Goal: Task Accomplishment & Management: Manage account settings

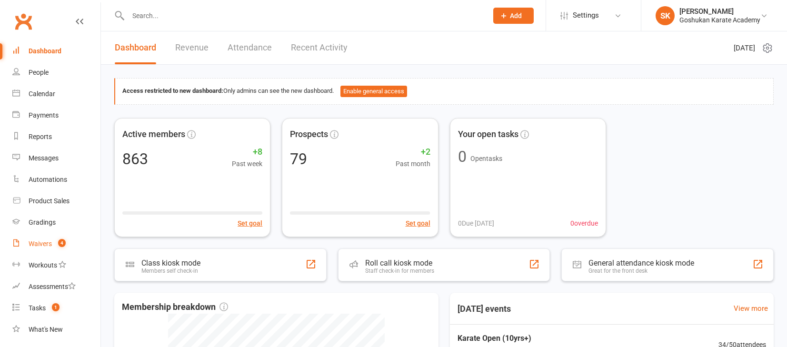
click at [37, 243] on div "Waivers" at bounding box center [40, 244] width 23 height 8
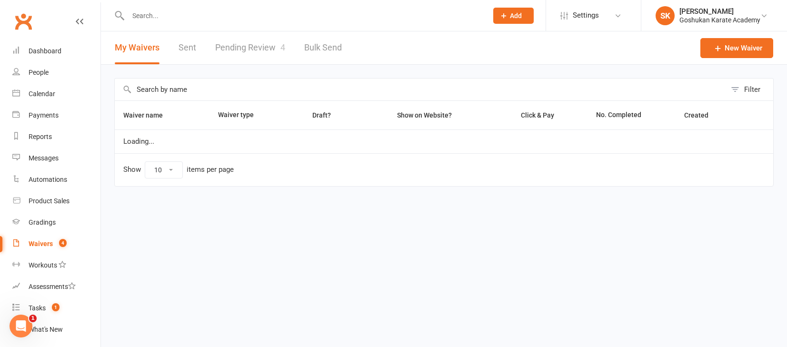
click at [241, 50] on link "Pending Review 4" at bounding box center [250, 47] width 70 height 33
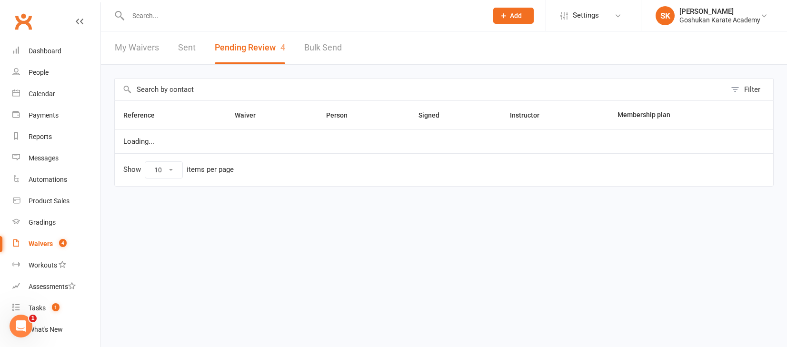
select select "25"
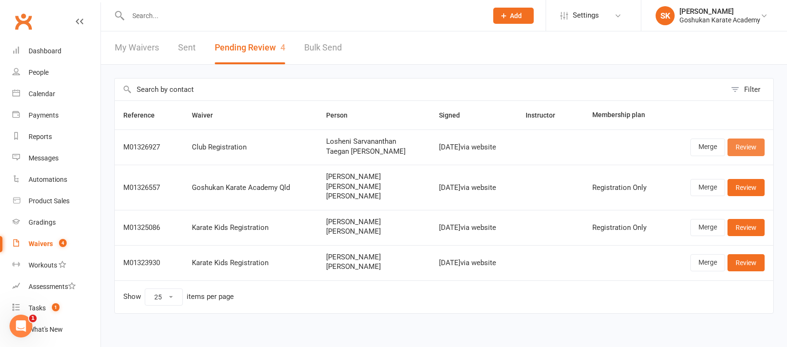
click at [751, 148] on link "Review" at bounding box center [745, 147] width 37 height 17
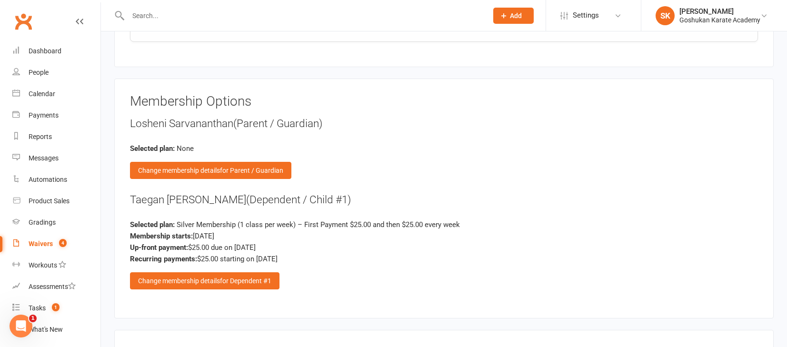
scroll to position [1192, 0]
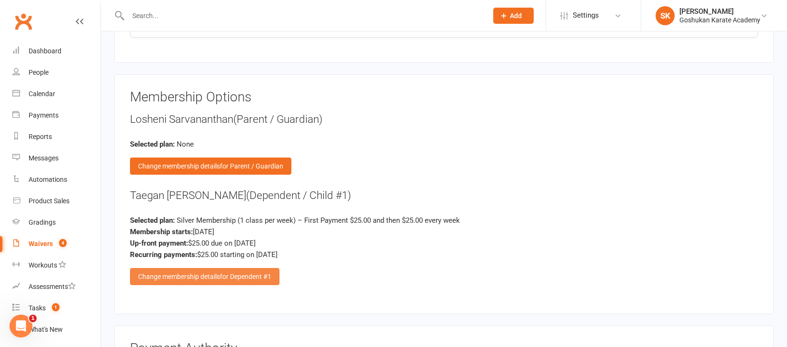
click at [192, 268] on div "Change membership details for Dependent #1" at bounding box center [204, 276] width 149 height 17
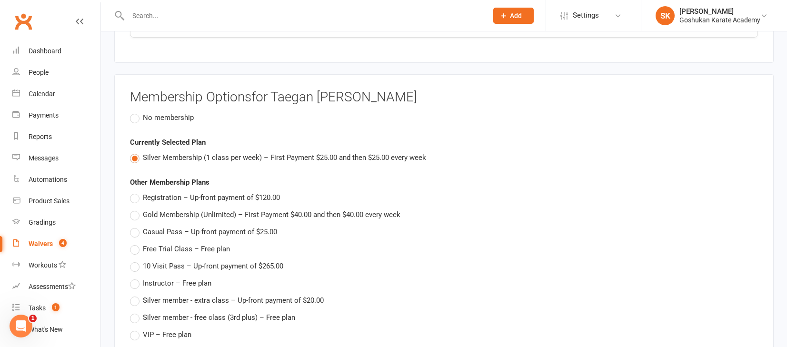
click at [169, 192] on span "Registration – Up-front payment of $120.00" at bounding box center [211, 197] width 137 height 10
click at [136, 192] on input "Registration – Up-front payment of $120.00" at bounding box center [133, 192] width 6 height 0
type input "Registration"
type input "120"
type input "0"
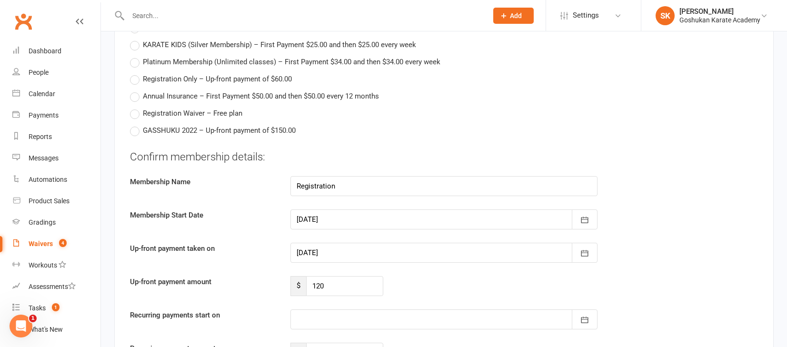
scroll to position [1524, 0]
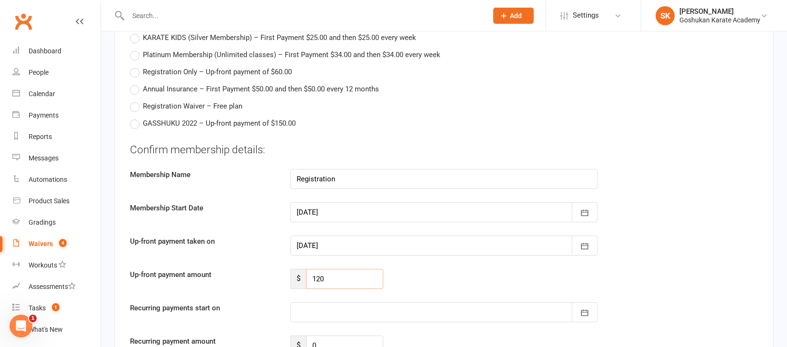
drag, startPoint x: 335, startPoint y: 269, endPoint x: 280, endPoint y: 269, distance: 54.8
click at [280, 269] on div "Up-front payment amount $ 120" at bounding box center [444, 279] width 642 height 20
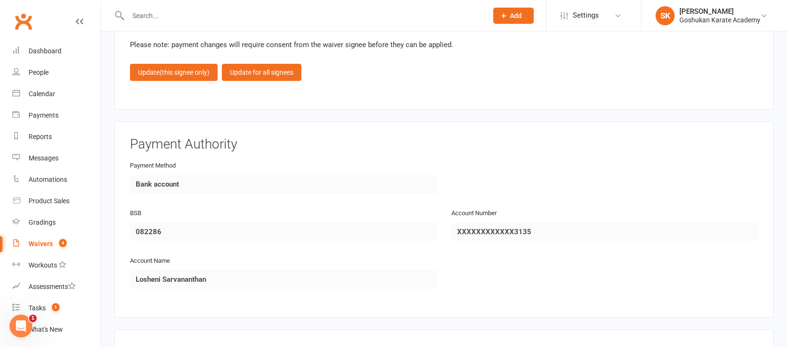
scroll to position [1859, 0]
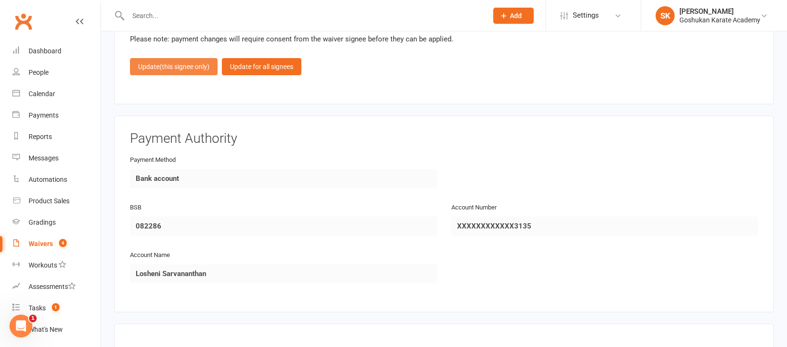
type input "60"
click at [166, 63] on span "(this signee only)" at bounding box center [184, 67] width 50 height 8
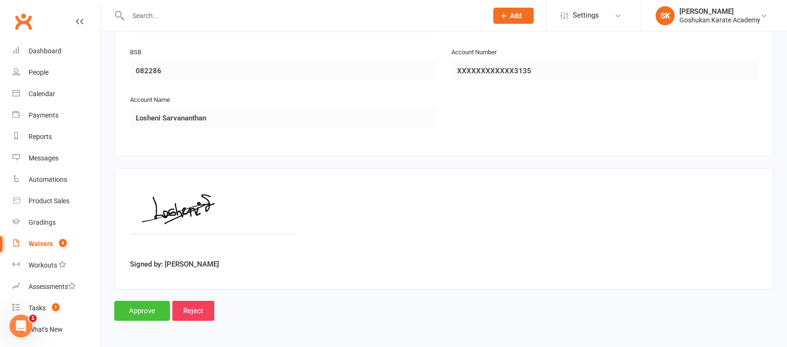
scroll to position [1557, 0]
click at [134, 302] on input "Approve" at bounding box center [142, 311] width 56 height 20
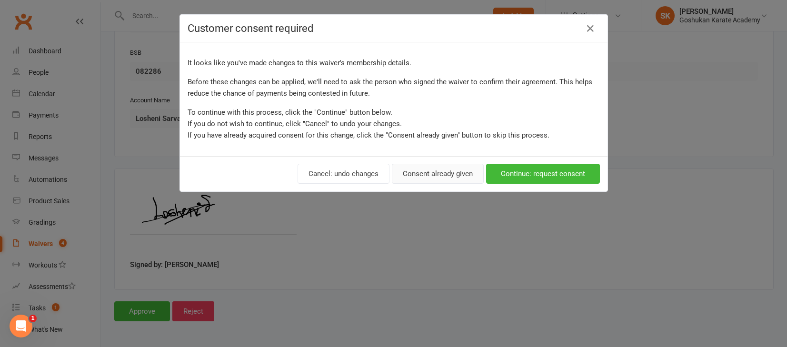
click at [427, 176] on button "Consent already given" at bounding box center [438, 174] width 92 height 20
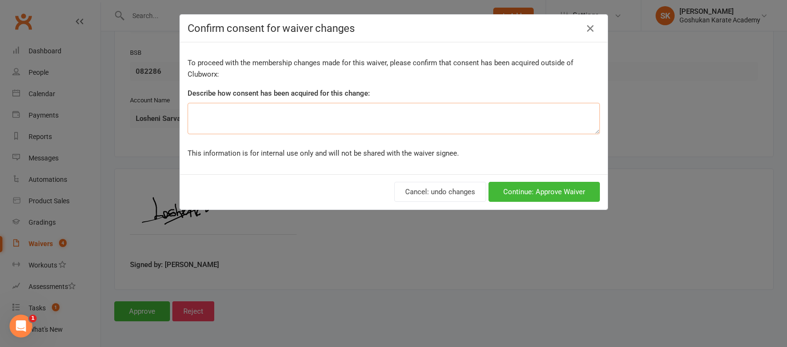
click at [395, 122] on textarea at bounding box center [394, 118] width 412 height 31
type textarea "ok"
click at [532, 186] on button "Continue: Approve Waiver" at bounding box center [543, 192] width 111 height 20
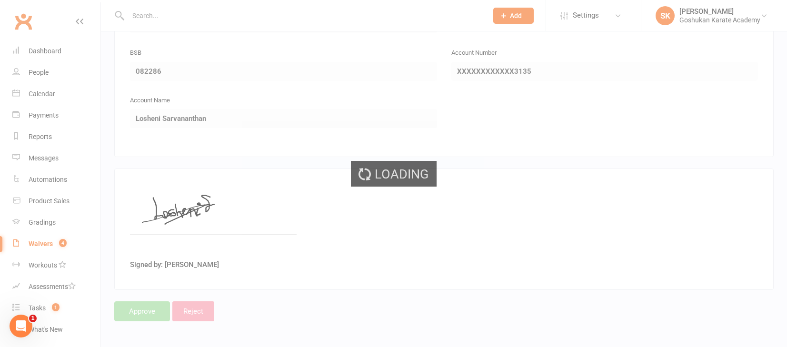
select select "25"
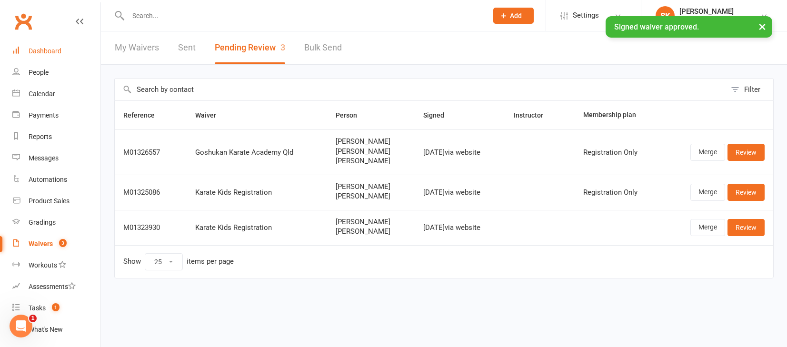
click at [44, 49] on div "Dashboard" at bounding box center [45, 51] width 33 height 8
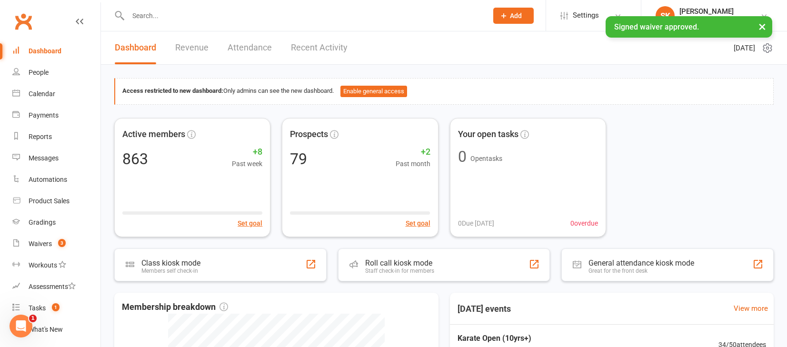
click at [307, 50] on link "Recent Activity" at bounding box center [319, 47] width 57 height 33
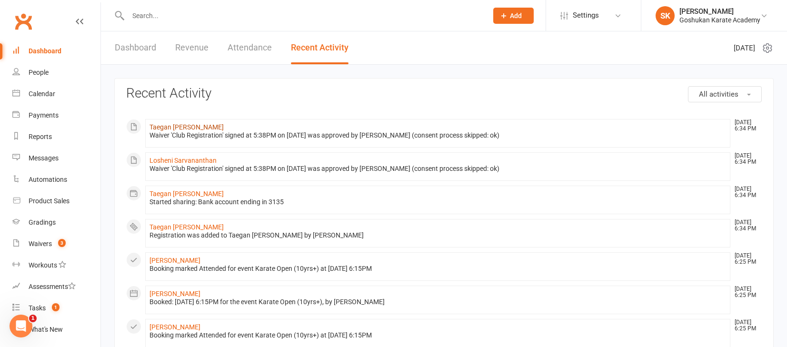
click at [161, 127] on link "Taegan [PERSON_NAME]" at bounding box center [186, 127] width 74 height 8
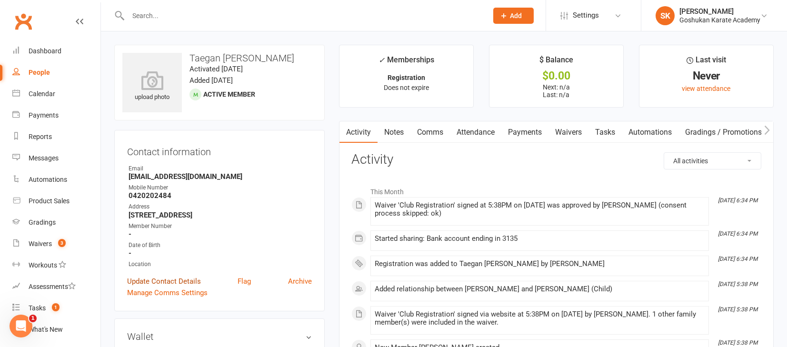
click at [164, 279] on link "Update Contact Details" at bounding box center [164, 281] width 74 height 11
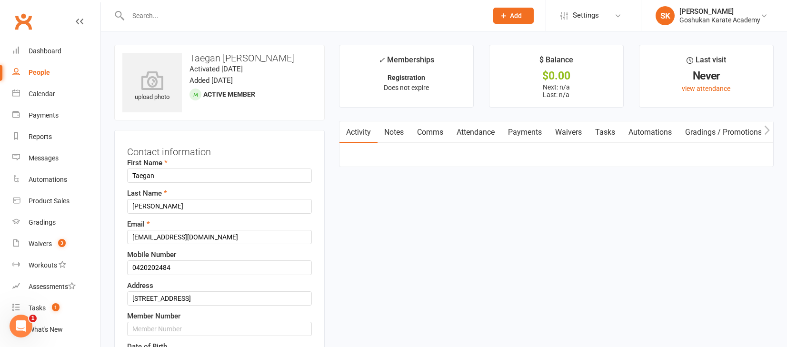
scroll to position [45, 0]
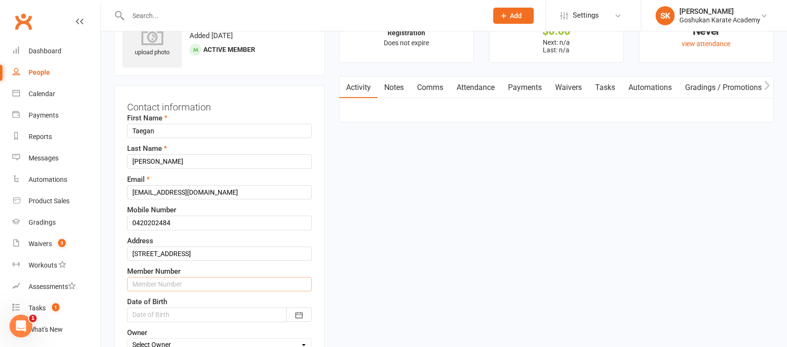
click at [162, 283] on input "text" at bounding box center [219, 284] width 185 height 14
type input "1437"
click at [184, 313] on div at bounding box center [219, 315] width 185 height 14
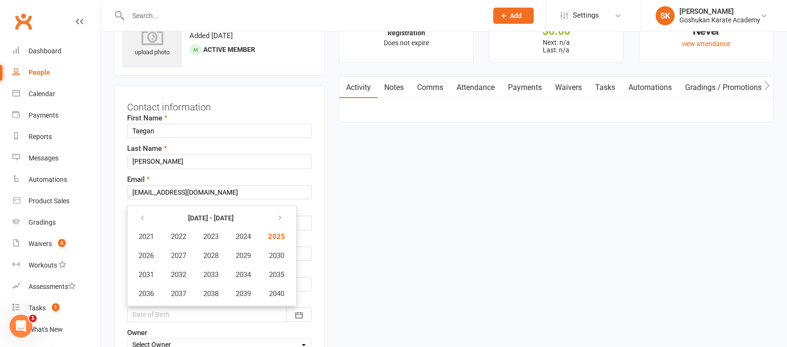
click at [178, 318] on div at bounding box center [219, 315] width 185 height 14
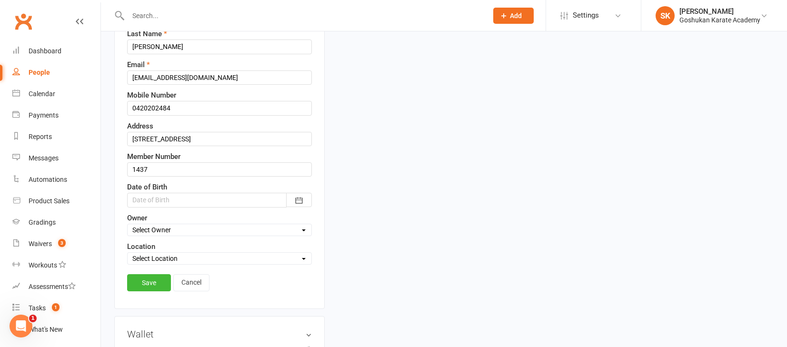
scroll to position [160, 0]
select select "2"
click at [298, 196] on icon "button" at bounding box center [299, 200] width 10 height 10
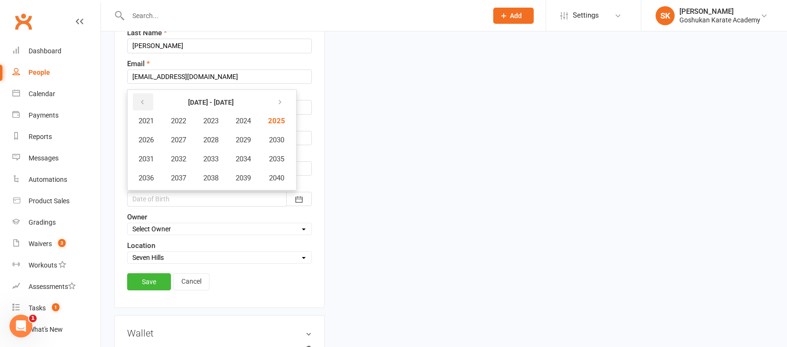
click at [141, 107] on button "button" at bounding box center [143, 101] width 20 height 17
click at [176, 160] on span "2012" at bounding box center [178, 159] width 15 height 9
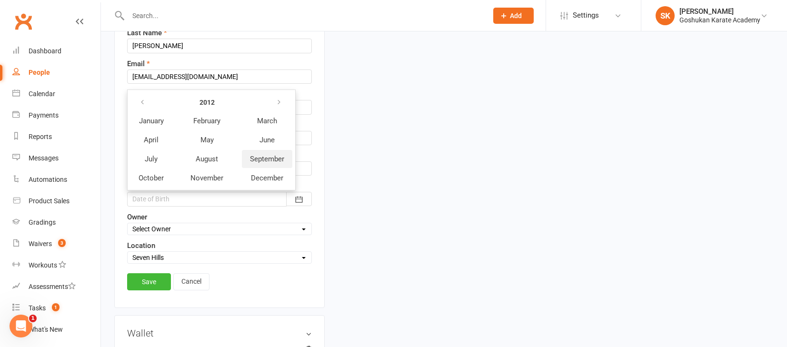
click at [273, 157] on span "September" at bounding box center [267, 159] width 34 height 9
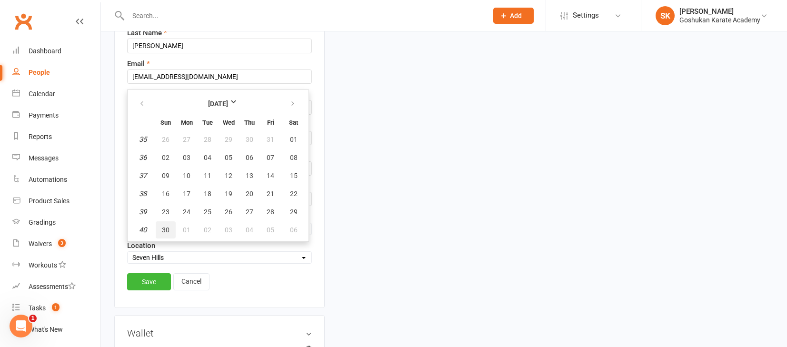
click at [169, 227] on span "30" at bounding box center [166, 230] width 8 height 8
type input "[DATE]"
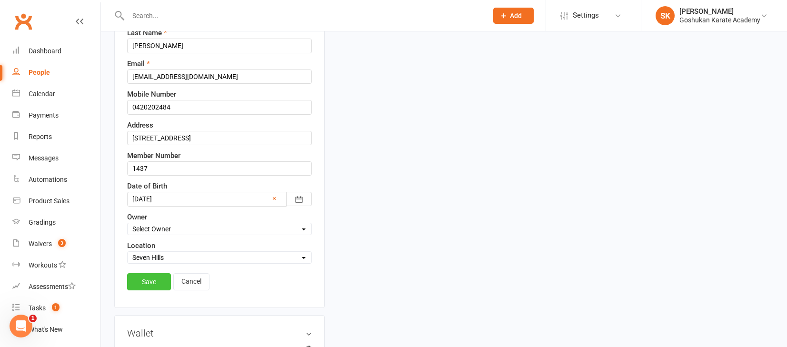
click at [153, 281] on link "Save" at bounding box center [149, 281] width 44 height 17
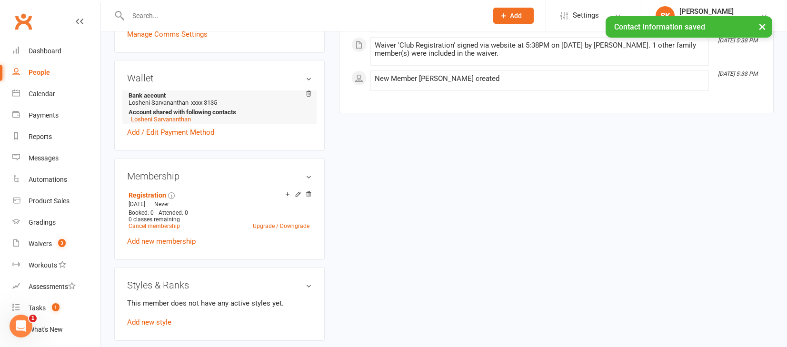
scroll to position [289, 0]
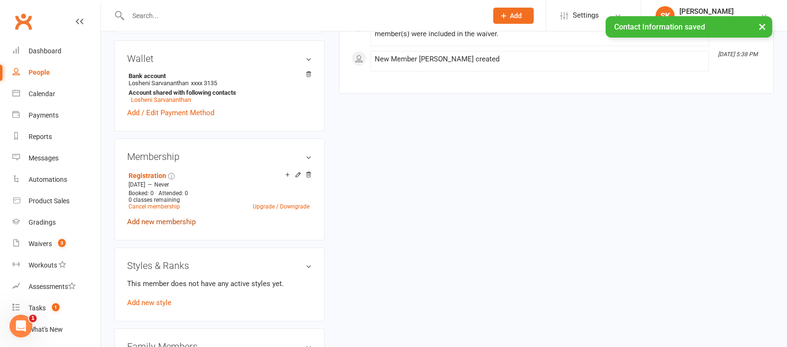
click at [164, 221] on link "Add new membership" at bounding box center [161, 222] width 69 height 9
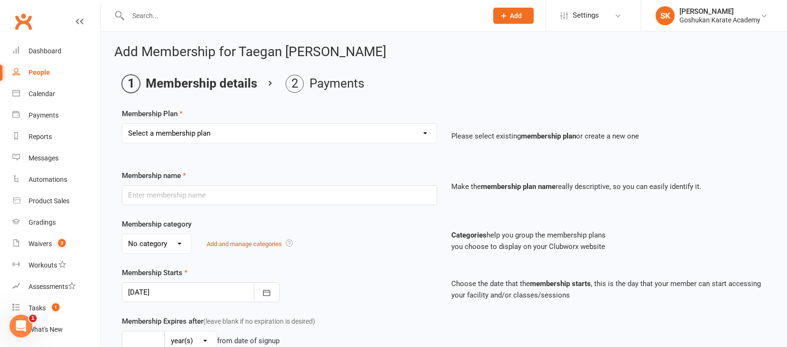
select select "3"
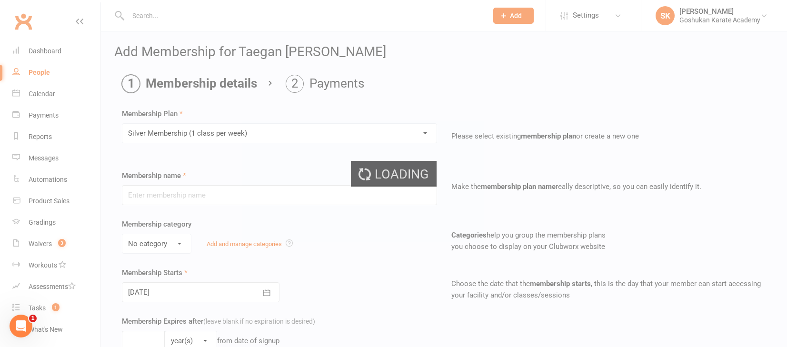
type input "Silver Membership (1 class per week)"
select select "2"
type input "0"
type input "1"
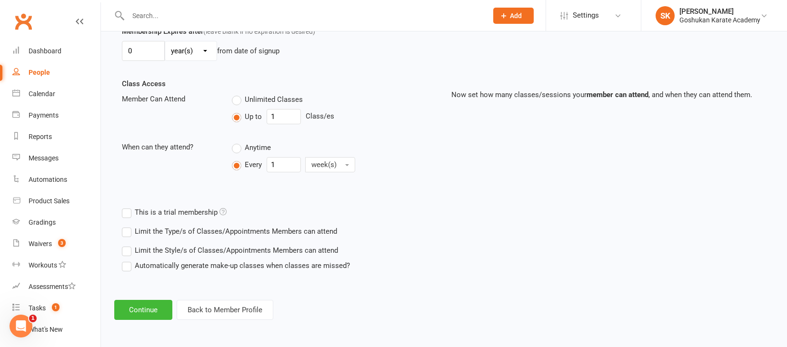
scroll to position [298, 0]
click at [125, 260] on label "Automatically generate make-up classes when classes are missed?" at bounding box center [236, 265] width 228 height 11
click at [125, 260] on input "Automatically generate make-up classes when classes are missed?" at bounding box center [125, 260] width 6 height 0
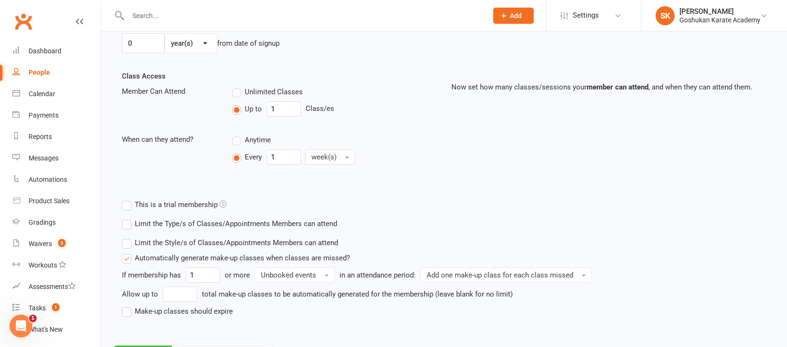
click at [127, 312] on label "Make-up classes should expire" at bounding box center [177, 311] width 111 height 11
click at [127, 306] on input "Make-up classes should expire" at bounding box center [125, 306] width 6 height 0
click at [169, 332] on input "number" at bounding box center [175, 328] width 43 height 15
type input "6"
click at [222, 327] on button "day(s)" at bounding box center [218, 328] width 44 height 15
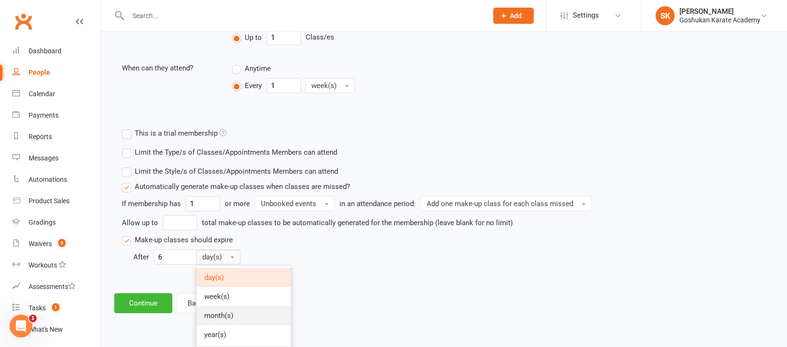
scroll to position [370, 0]
click at [214, 307] on link "month(s)" at bounding box center [244, 315] width 94 height 19
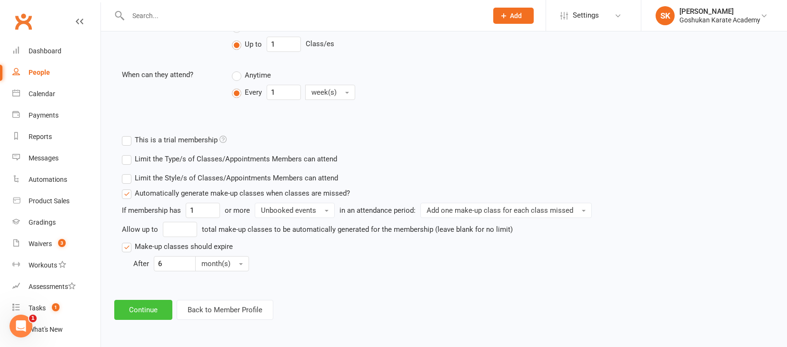
click at [139, 300] on button "Continue" at bounding box center [143, 310] width 58 height 20
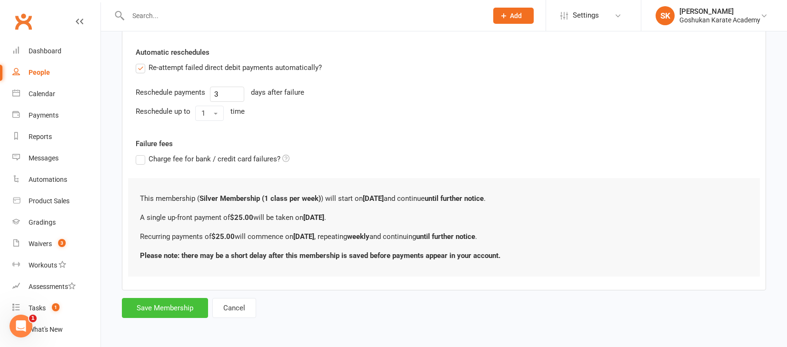
scroll to position [334, 0]
click at [155, 299] on button "Save Membership" at bounding box center [165, 308] width 86 height 20
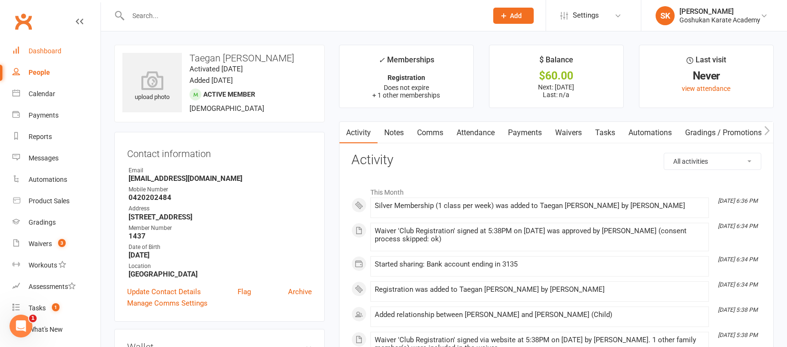
click at [35, 51] on div "Dashboard" at bounding box center [45, 51] width 33 height 8
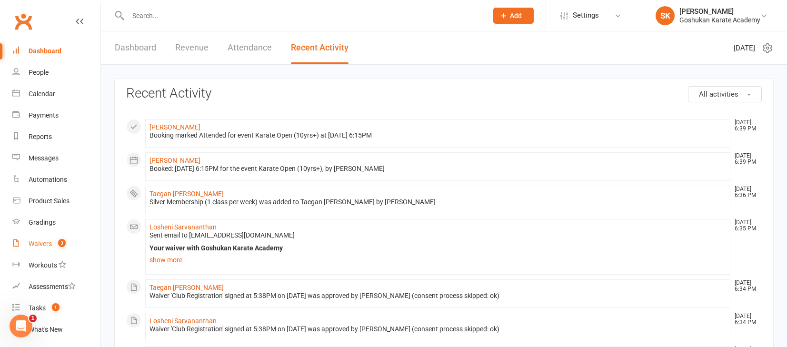
click at [39, 242] on div "Waivers" at bounding box center [40, 244] width 23 height 8
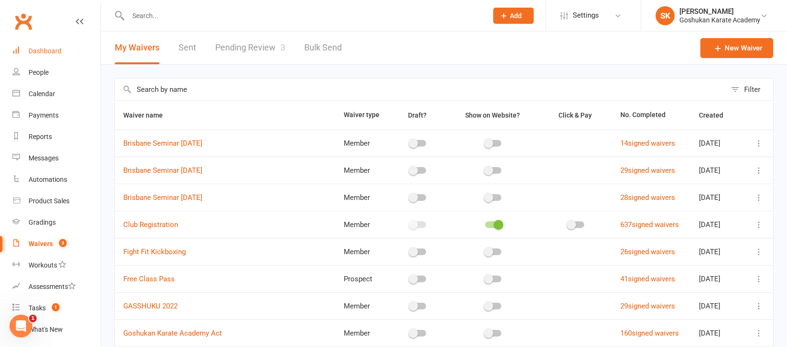
click at [35, 50] on div "Dashboard" at bounding box center [45, 51] width 33 height 8
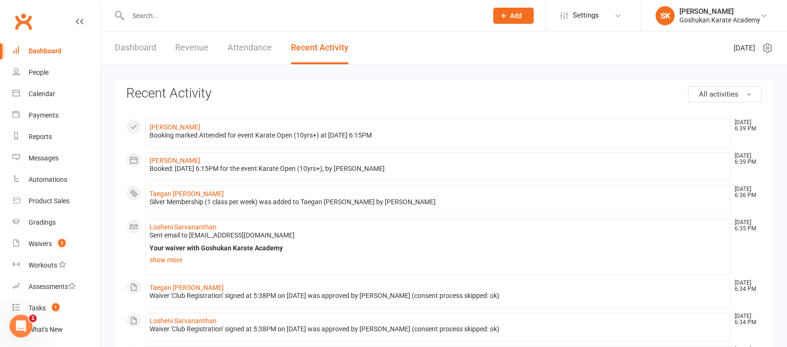
click at [33, 53] on div "Dashboard" at bounding box center [45, 51] width 33 height 8
click at [172, 19] on input "text" at bounding box center [303, 15] width 356 height 13
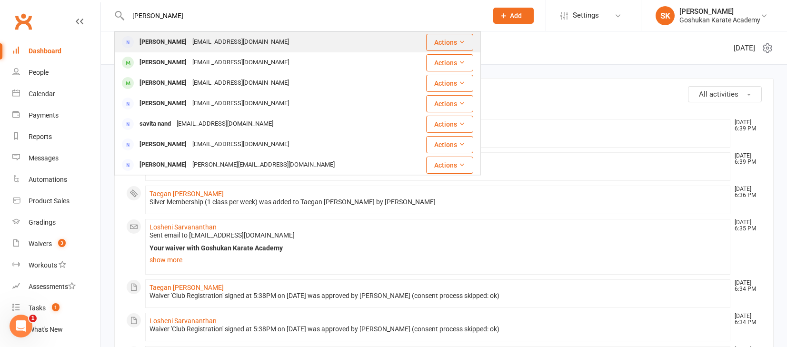
type input "[PERSON_NAME]"
click at [146, 40] on div "[PERSON_NAME]" at bounding box center [163, 42] width 53 height 14
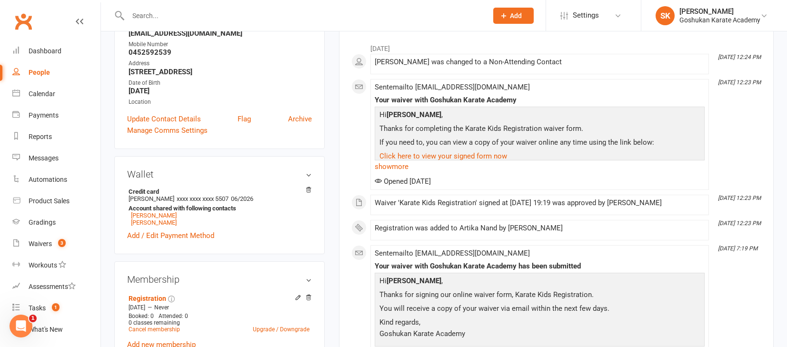
scroll to position [287, 0]
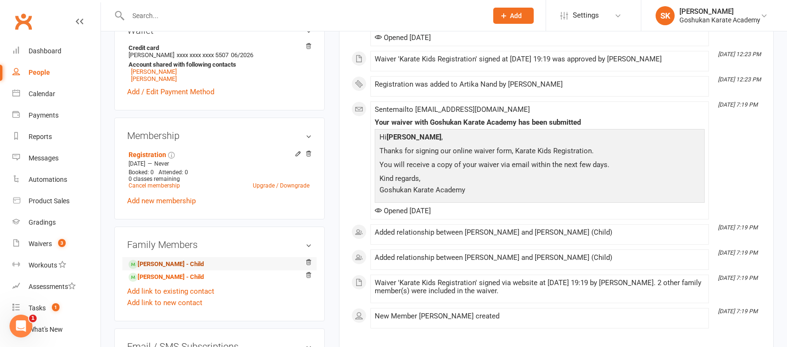
click at [152, 262] on link "[PERSON_NAME] - Child" at bounding box center [166, 264] width 75 height 10
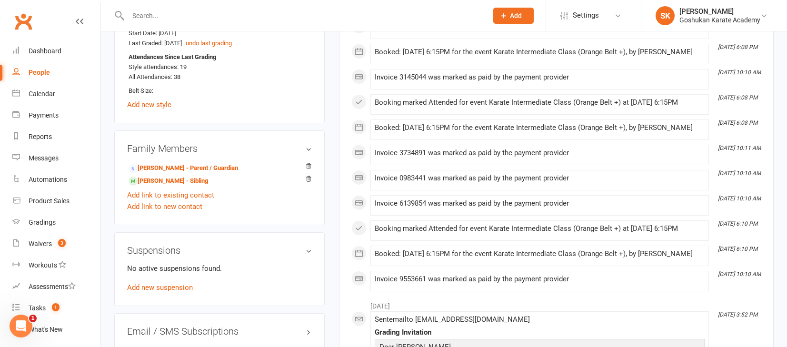
scroll to position [606, 0]
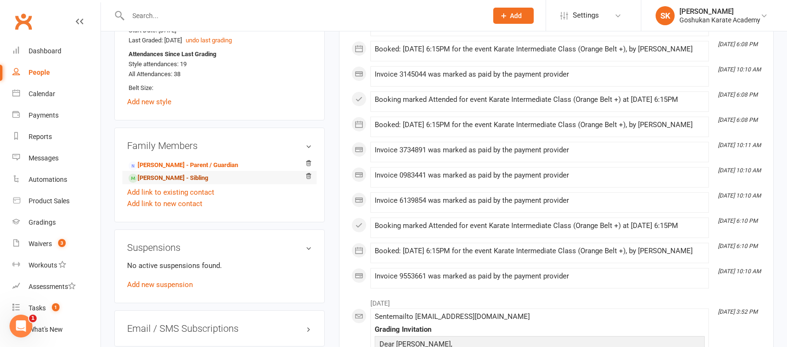
click at [159, 173] on link "[PERSON_NAME] - Sibling" at bounding box center [169, 178] width 80 height 10
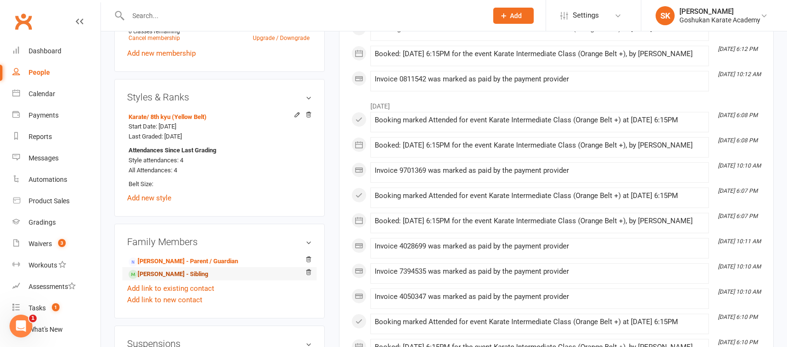
scroll to position [511, 0]
click at [154, 258] on link "[PERSON_NAME] - Parent / Guardian" at bounding box center [184, 261] width 110 height 10
